Goal: Task Accomplishment & Management: Manage account settings

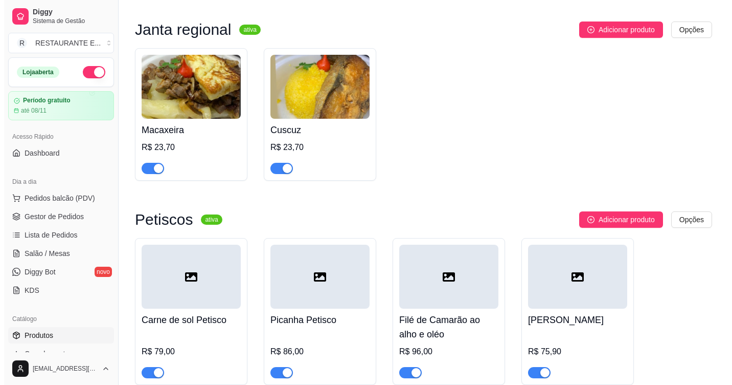
scroll to position [2404, 0]
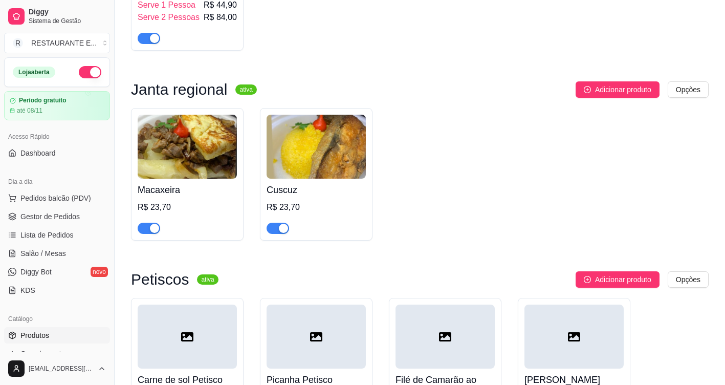
click at [179, 131] on img at bounding box center [187, 147] width 99 height 64
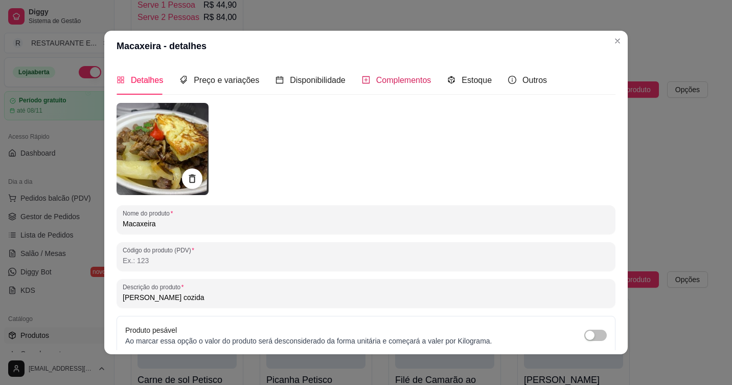
click at [395, 83] on span "Complementos" at bounding box center [403, 80] width 55 height 9
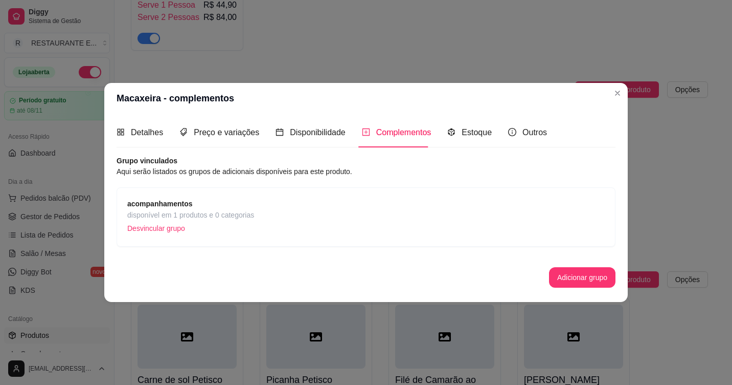
click at [192, 213] on span "disponível em 1 produtos e 0 categorias" at bounding box center [190, 214] width 127 height 11
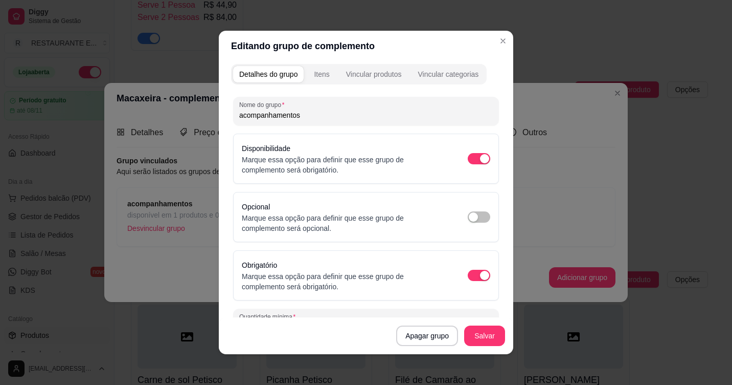
scroll to position [0, 0]
click at [317, 76] on div "Itens" at bounding box center [321, 76] width 15 height 10
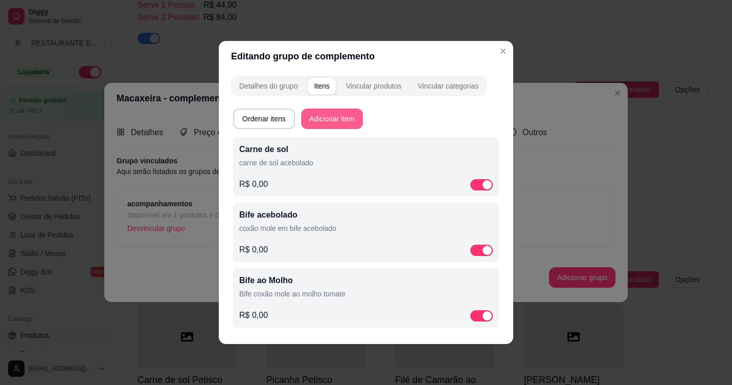
click at [338, 118] on button "Adicionar item" at bounding box center [332, 118] width 62 height 20
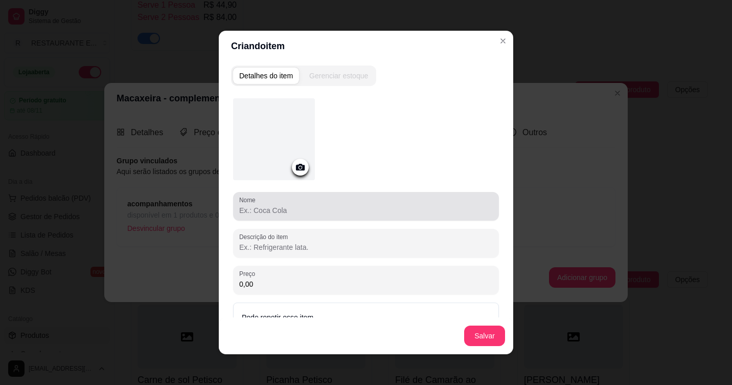
click at [292, 217] on div "Nome" at bounding box center [366, 206] width 266 height 29
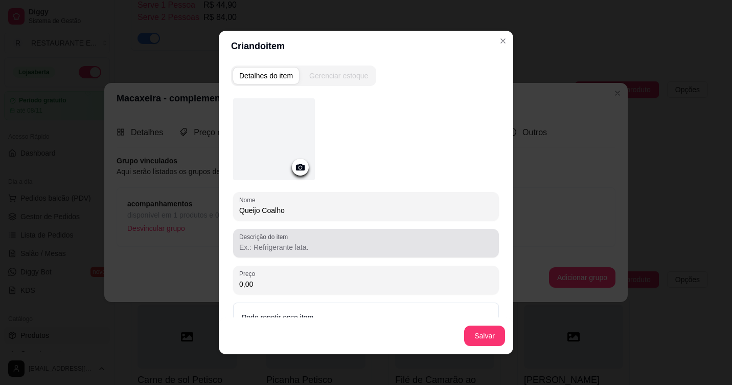
type input "Queijo Coalho"
click at [297, 253] on div "Descrição do item" at bounding box center [366, 243] width 266 height 29
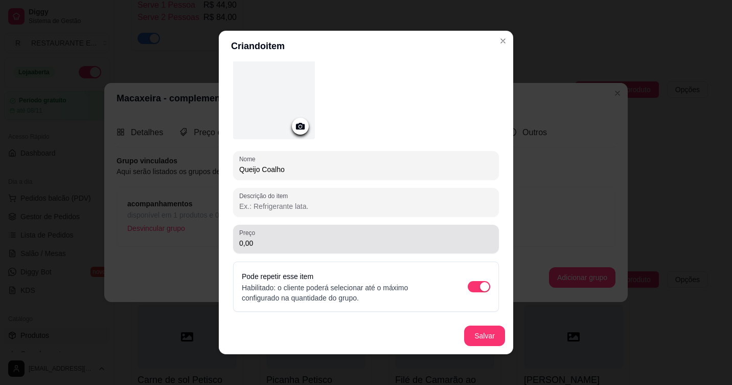
scroll to position [2, 0]
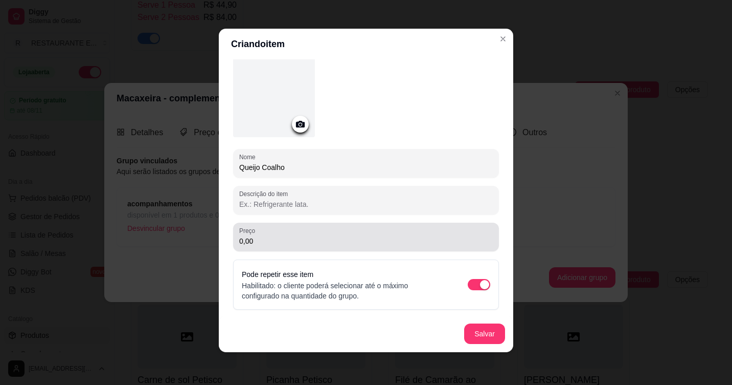
click at [282, 245] on input "0,00" at bounding box center [366, 241] width 254 height 10
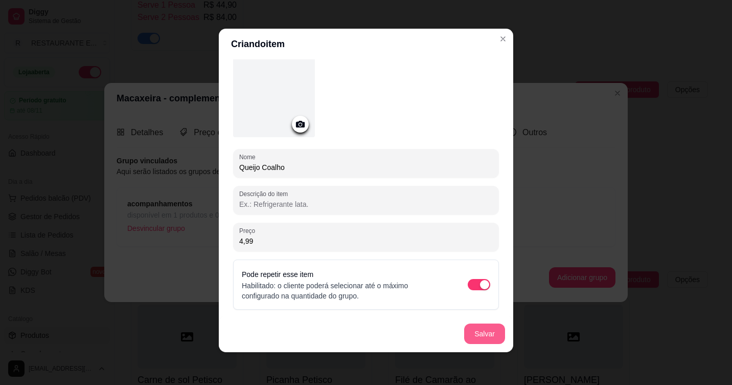
type input "4,99"
click at [475, 337] on button "Salvar" at bounding box center [485, 334] width 40 height 20
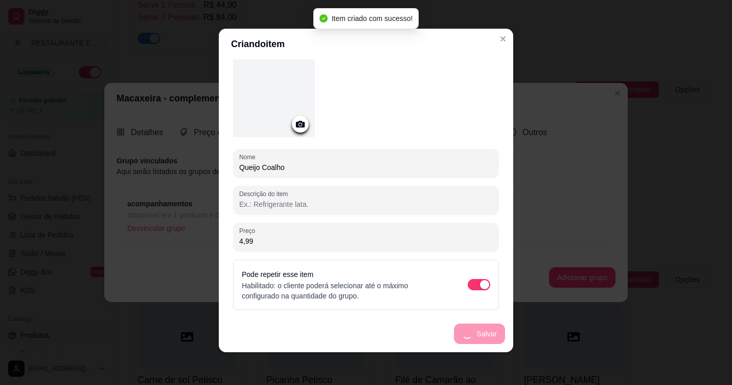
scroll to position [0, 0]
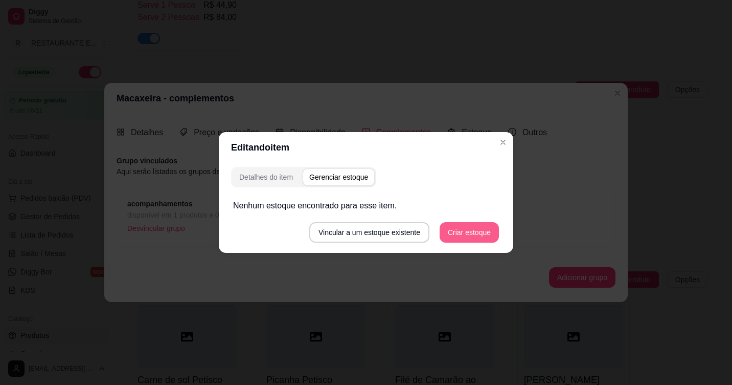
click at [482, 234] on button "Criar estoque" at bounding box center [469, 232] width 59 height 20
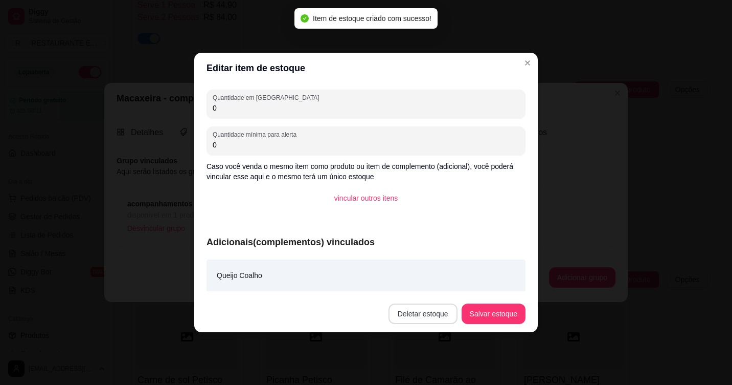
click at [439, 318] on button "Deletar estoque" at bounding box center [423, 313] width 69 height 20
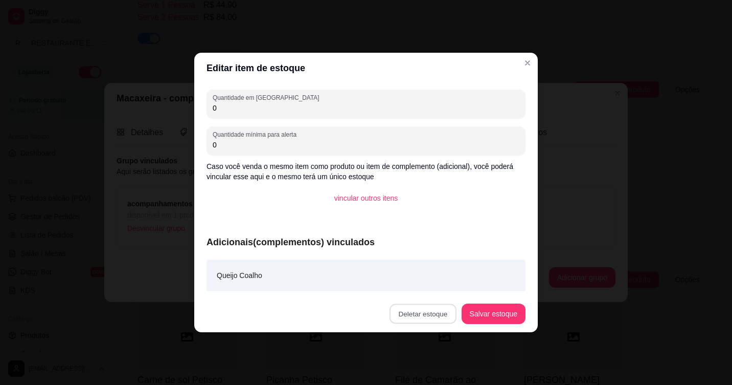
click at [427, 288] on button "Confirmar" at bounding box center [429, 285] width 38 height 16
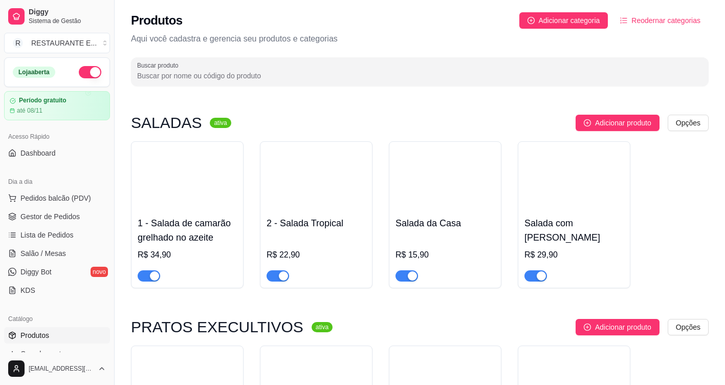
scroll to position [153, 0]
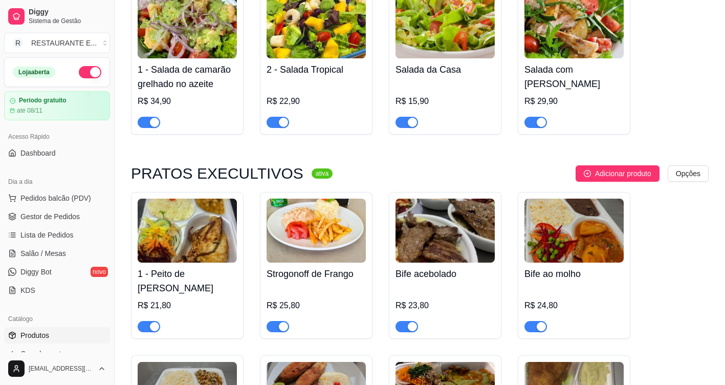
click at [182, 242] on img at bounding box center [187, 230] width 99 height 64
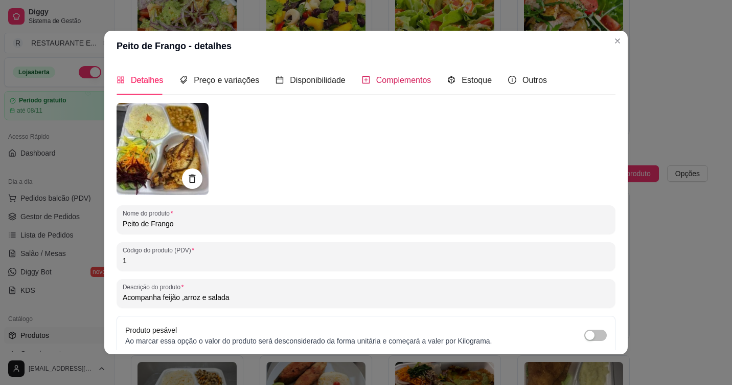
click at [376, 81] on span "Complementos" at bounding box center [403, 80] width 55 height 9
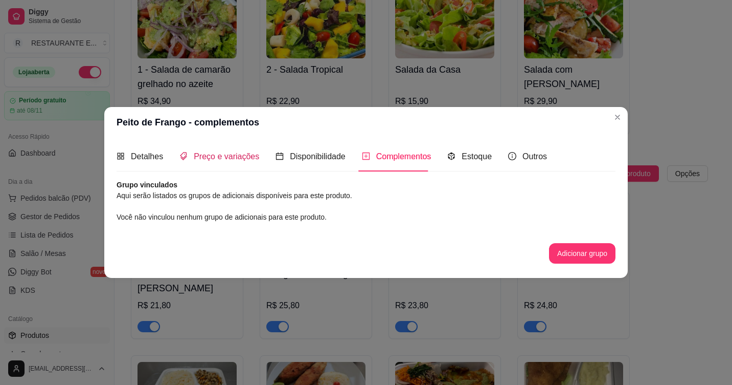
click at [208, 155] on span "Preço e variações" at bounding box center [226, 156] width 65 height 9
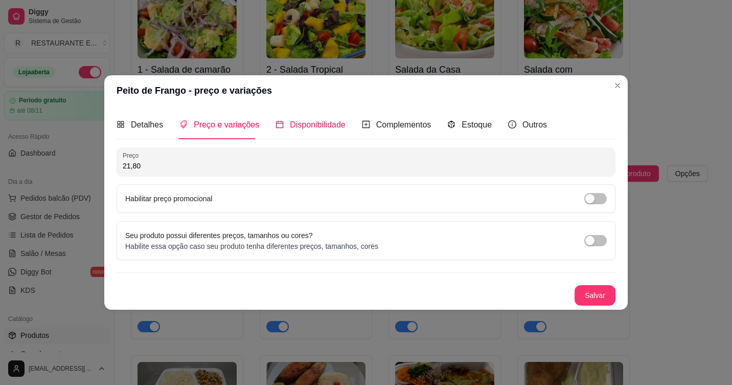
click at [330, 122] on span "Disponibilidade" at bounding box center [318, 124] width 56 height 9
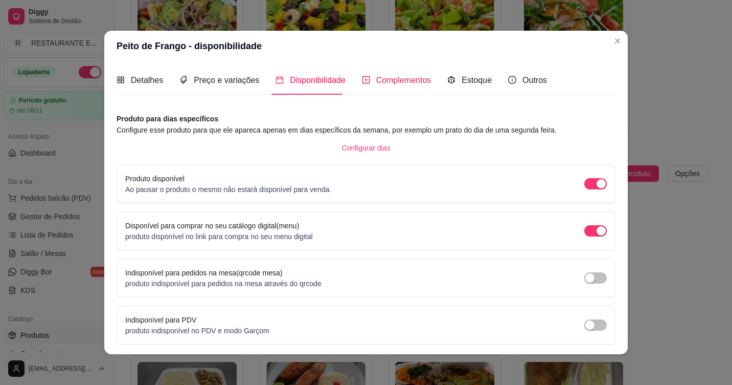
click at [402, 81] on span "Complementos" at bounding box center [403, 80] width 55 height 9
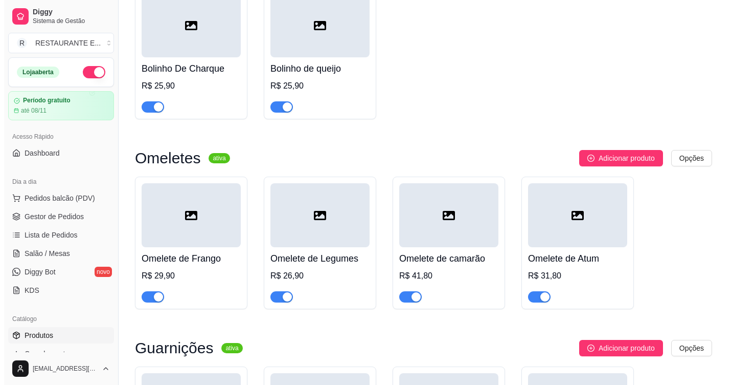
scroll to position [3222, 0]
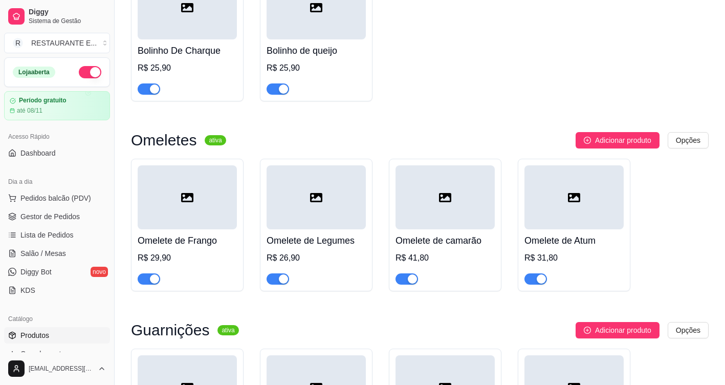
click at [189, 192] on div at bounding box center [187, 197] width 99 height 64
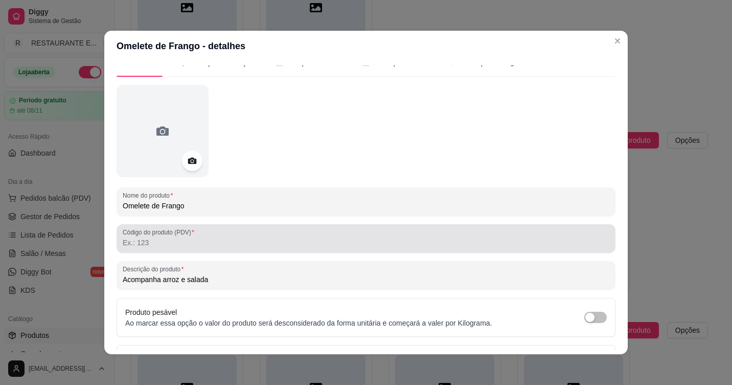
scroll to position [0, 0]
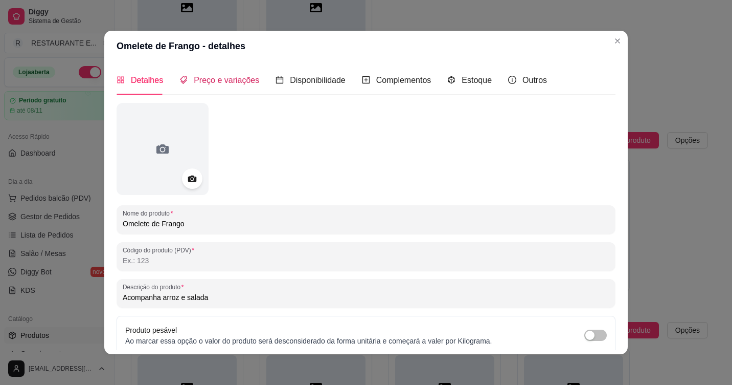
click at [220, 82] on span "Preço e variações" at bounding box center [226, 80] width 65 height 9
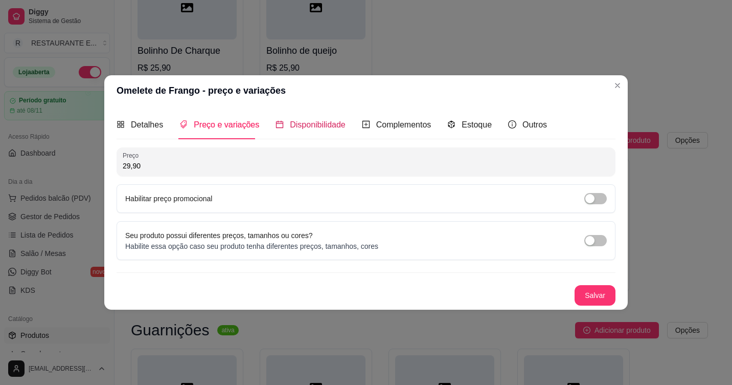
click at [326, 122] on span "Disponibilidade" at bounding box center [318, 124] width 56 height 9
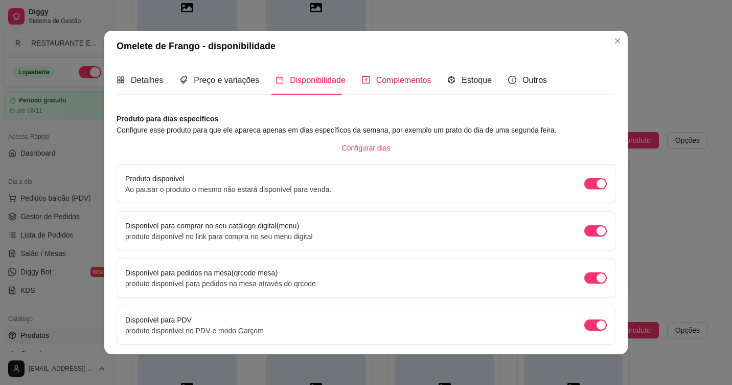
click at [395, 83] on span "Complementos" at bounding box center [403, 80] width 55 height 9
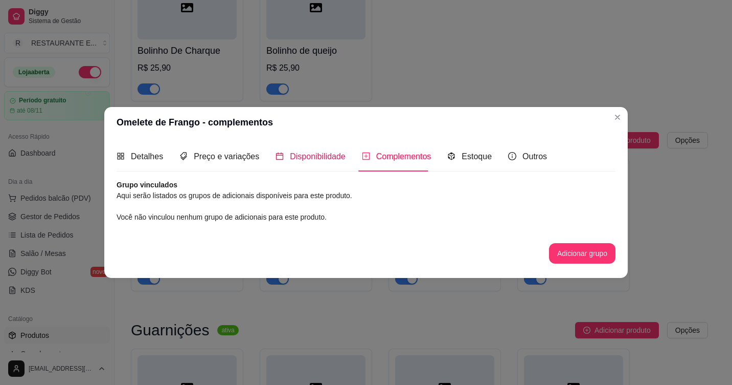
click at [301, 153] on span "Disponibilidade" at bounding box center [318, 156] width 56 height 9
